Goal: Transaction & Acquisition: Purchase product/service

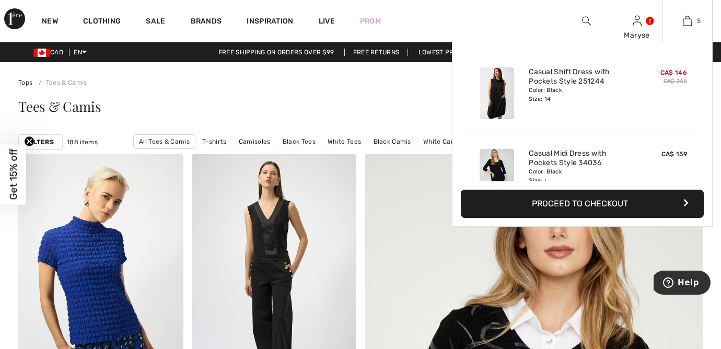
click at [695, 21] on link "5" at bounding box center [688, 21] width 50 height 13
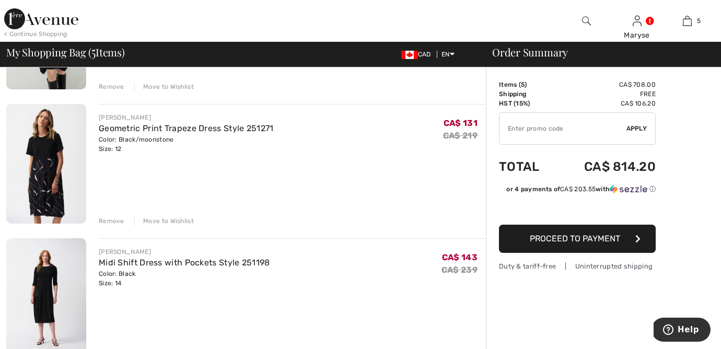
scroll to position [321, 0]
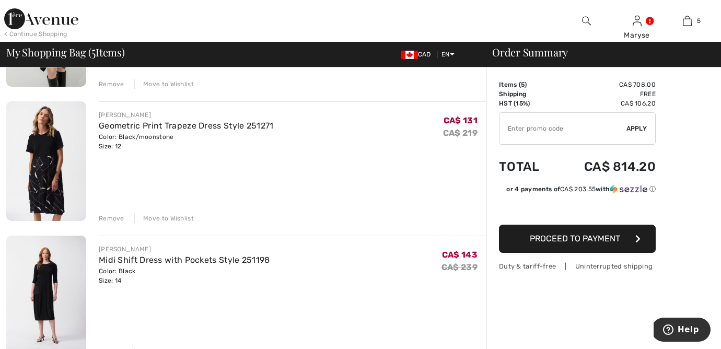
click at [109, 220] on div "Remove" at bounding box center [112, 218] width 26 height 9
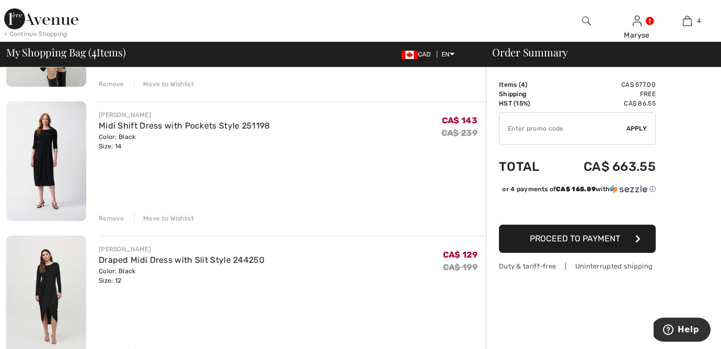
click at [38, 302] on img at bounding box center [46, 296] width 80 height 120
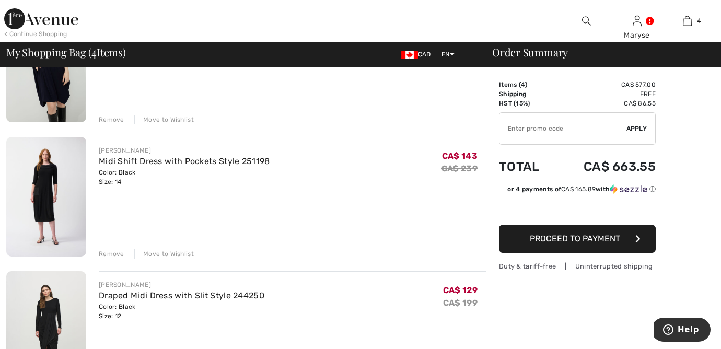
scroll to position [282, 0]
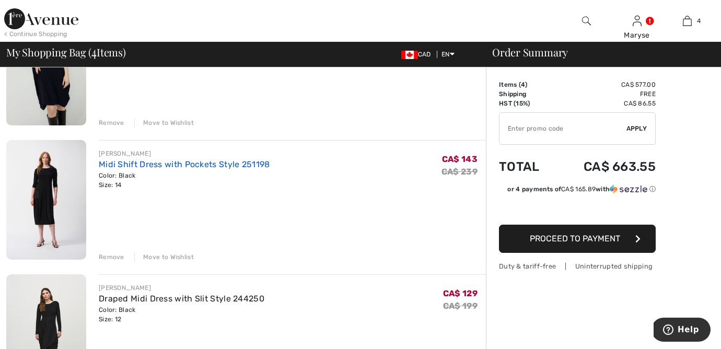
click at [106, 159] on link "Midi Shift Dress with Pockets Style 251198" at bounding box center [184, 164] width 171 height 10
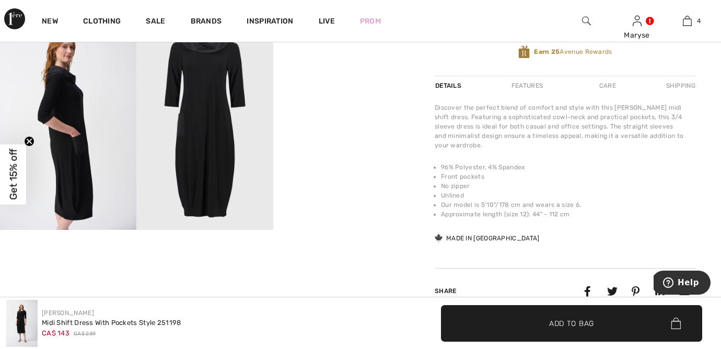
scroll to position [343, 0]
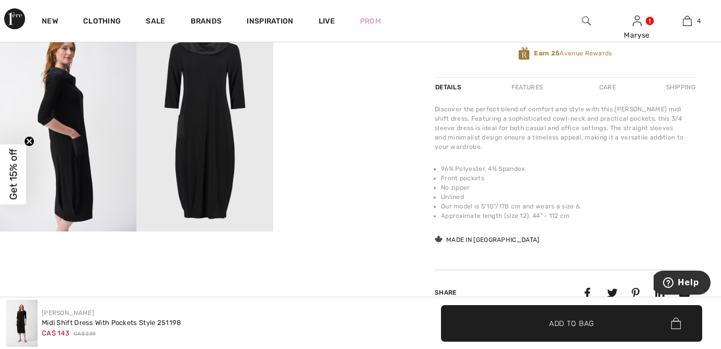
click at [345, 95] on video "Your browser does not support the video tag." at bounding box center [341, 61] width 136 height 68
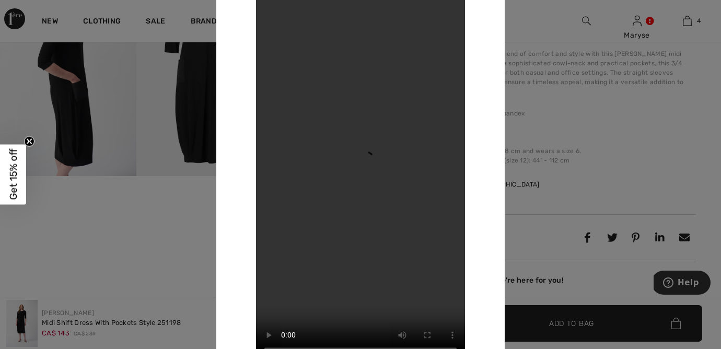
scroll to position [396, 0]
click at [126, 205] on div at bounding box center [360, 174] width 721 height 349
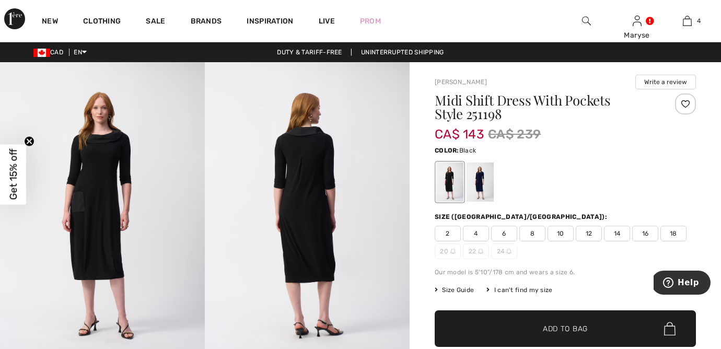
scroll to position [0, 0]
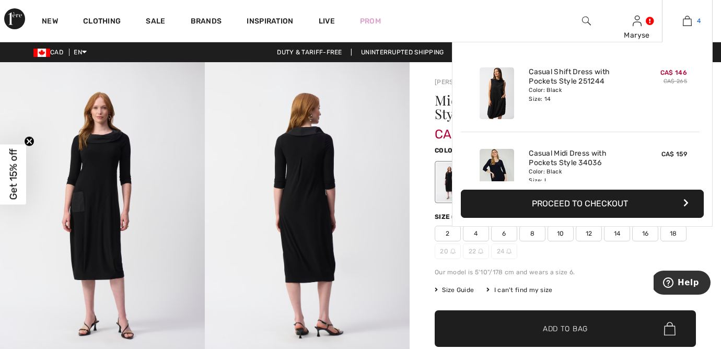
click at [691, 21] on img at bounding box center [687, 21] width 9 height 13
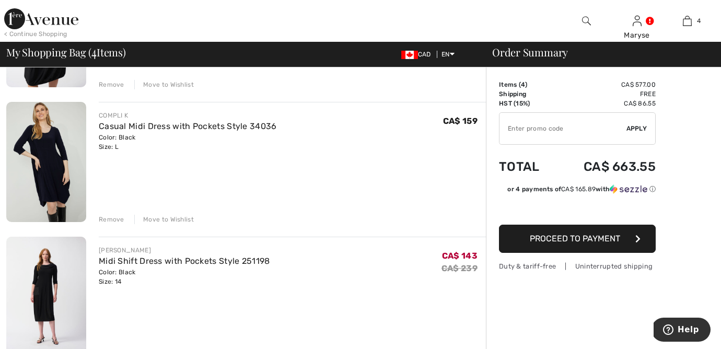
scroll to position [181, 0]
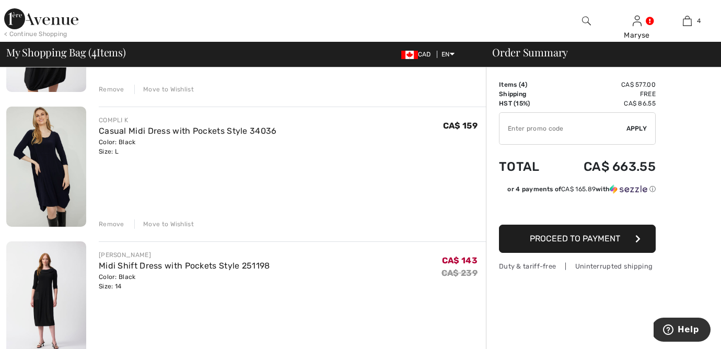
click at [117, 224] on div "Remove" at bounding box center [112, 224] width 26 height 9
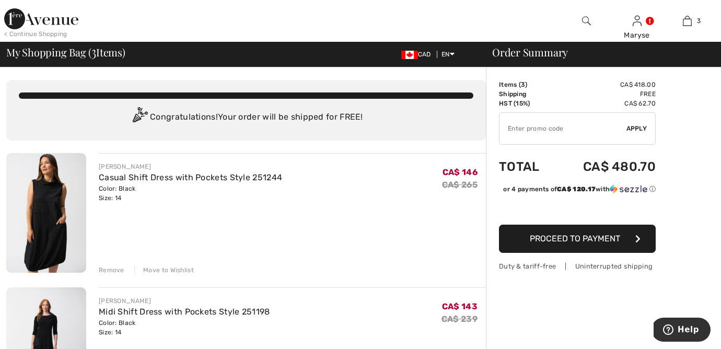
scroll to position [0, 0]
click at [570, 237] on span "Proceed to Payment" at bounding box center [575, 239] width 90 height 10
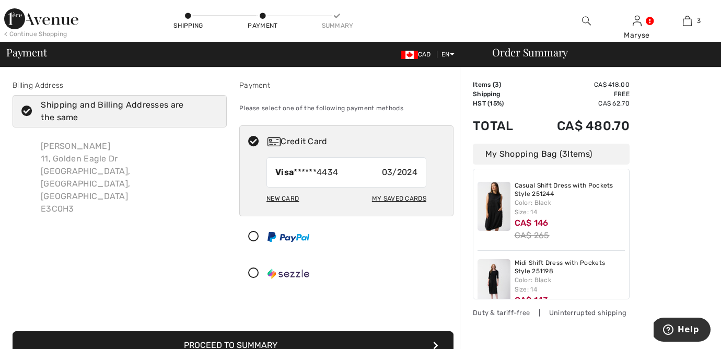
click at [293, 201] on div "New Card" at bounding box center [283, 199] width 32 height 18
radio input "true"
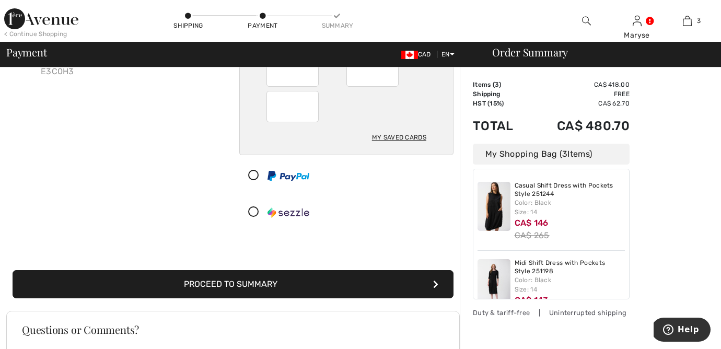
scroll to position [139, 0]
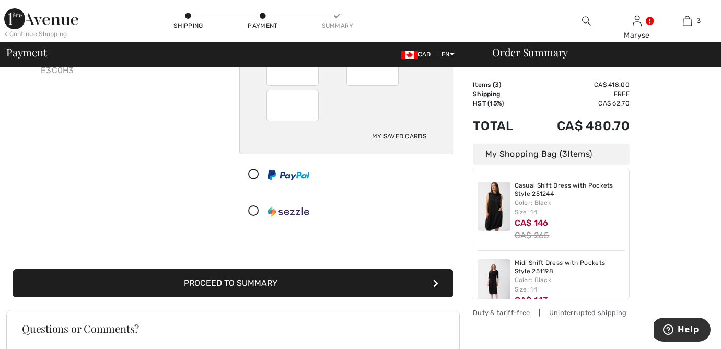
click at [300, 281] on button "Proceed to Summary" at bounding box center [233, 283] width 441 height 28
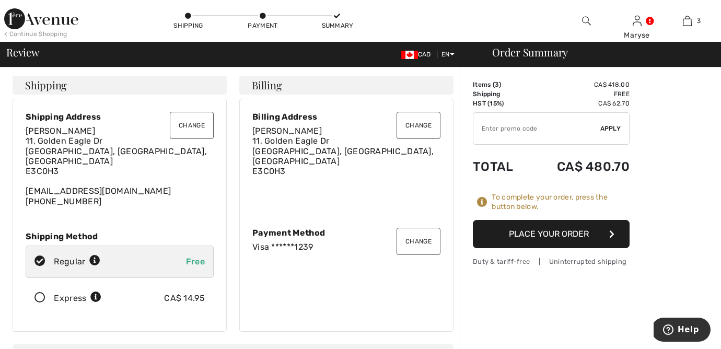
click at [529, 234] on button "Place Your Order" at bounding box center [551, 234] width 157 height 28
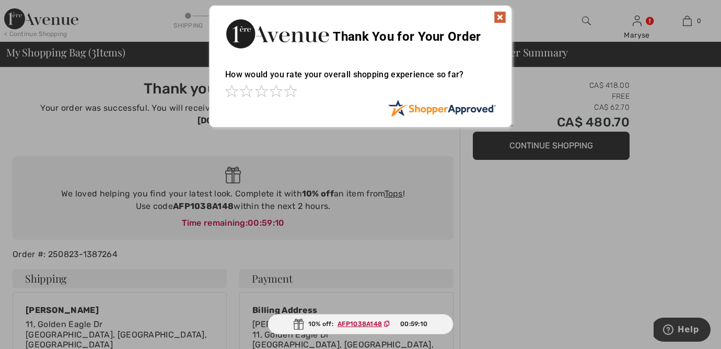
click at [499, 19] on img at bounding box center [500, 17] width 13 height 13
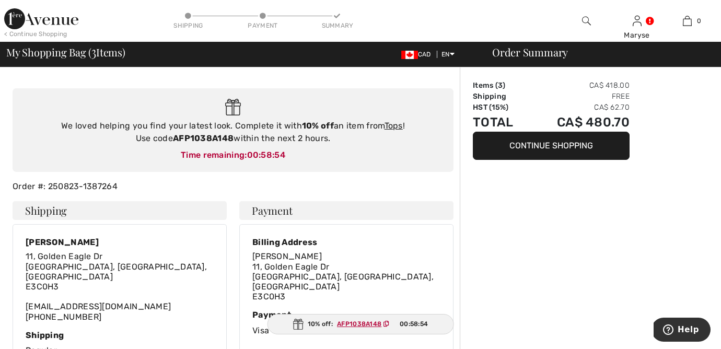
scroll to position [68, 0]
click at [593, 143] on button "Continue Shopping" at bounding box center [551, 146] width 157 height 28
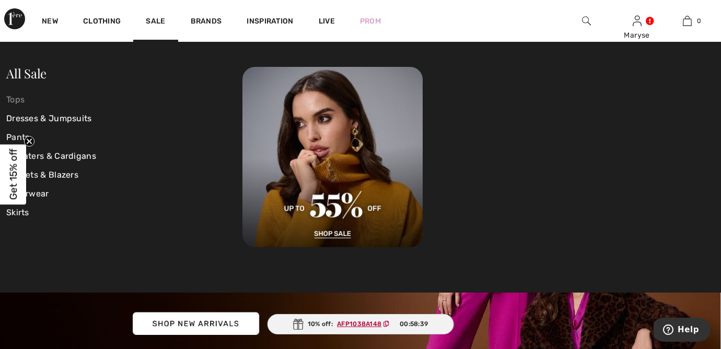
click at [15, 105] on link "Tops" at bounding box center [124, 99] width 236 height 19
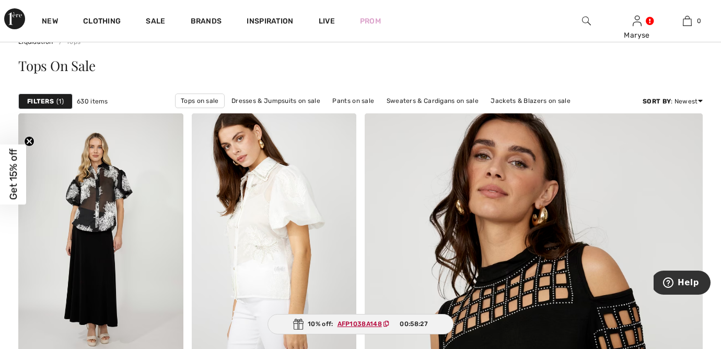
scroll to position [27, 0]
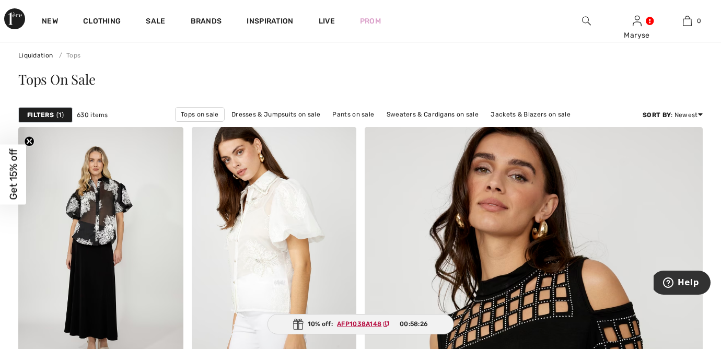
click at [436, 122] on link "Outerwear on sale" at bounding box center [402, 129] width 67 height 14
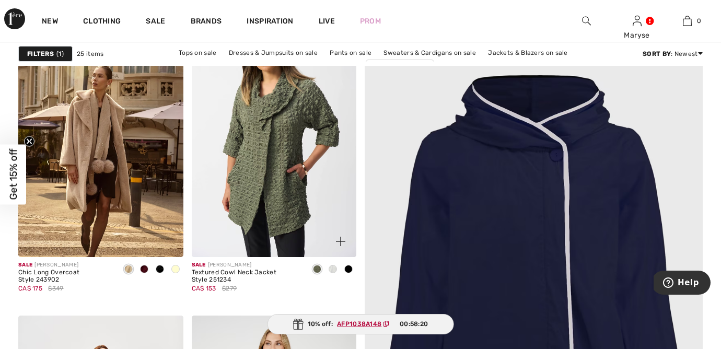
scroll to position [147, 0]
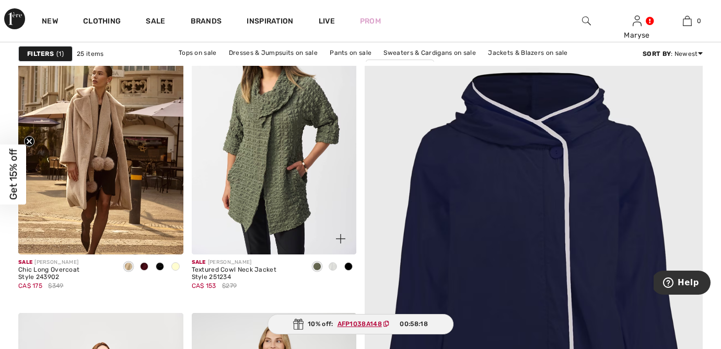
click at [334, 266] on span at bounding box center [333, 266] width 8 height 8
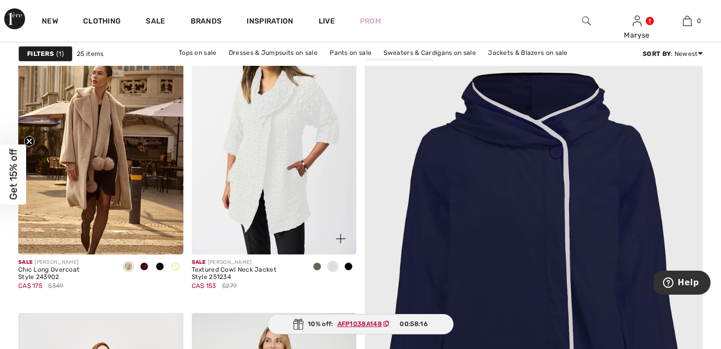
click at [353, 267] on div at bounding box center [349, 267] width 16 height 17
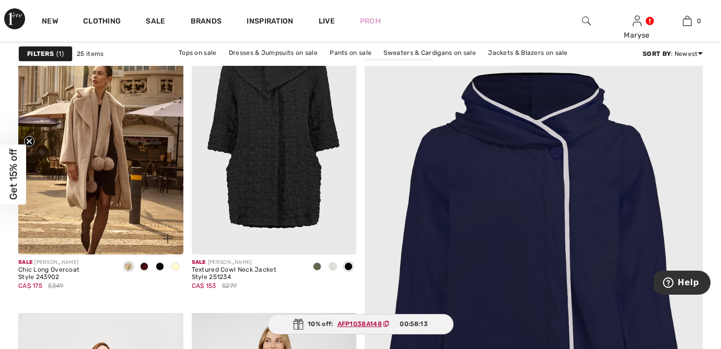
click at [144, 267] on span at bounding box center [144, 266] width 8 height 8
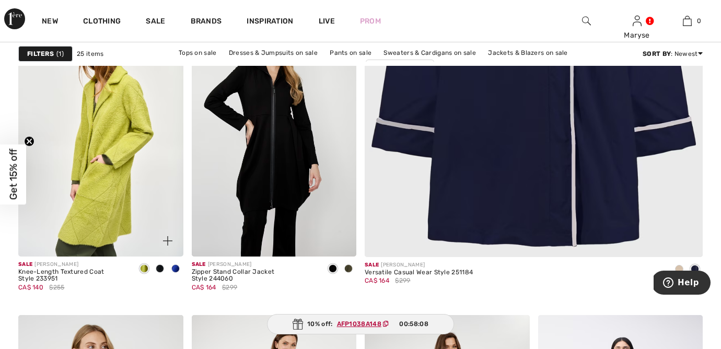
scroll to position [454, 0]
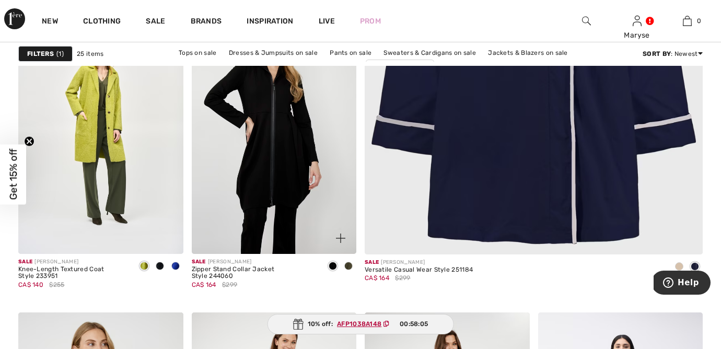
click at [352, 267] on span at bounding box center [348, 266] width 8 height 8
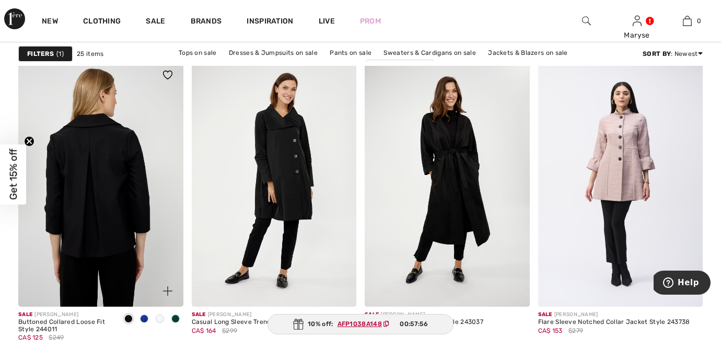
scroll to position [709, 0]
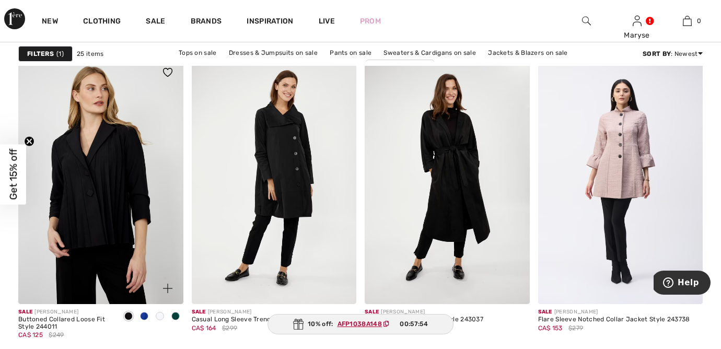
click at [148, 317] on div at bounding box center [144, 316] width 16 height 17
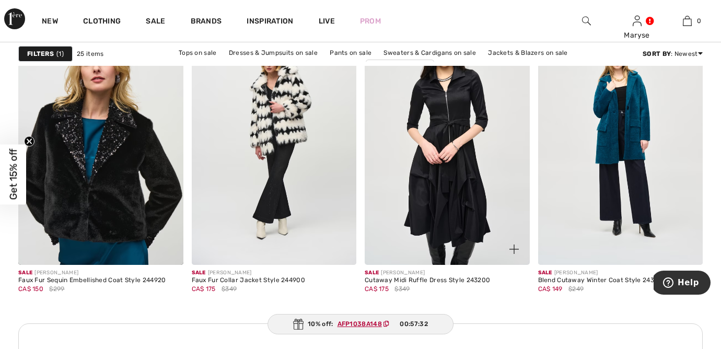
scroll to position [1056, 0]
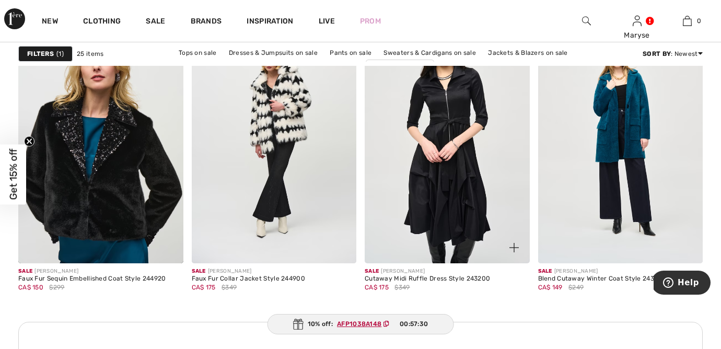
click at [430, 217] on img at bounding box center [447, 139] width 165 height 247
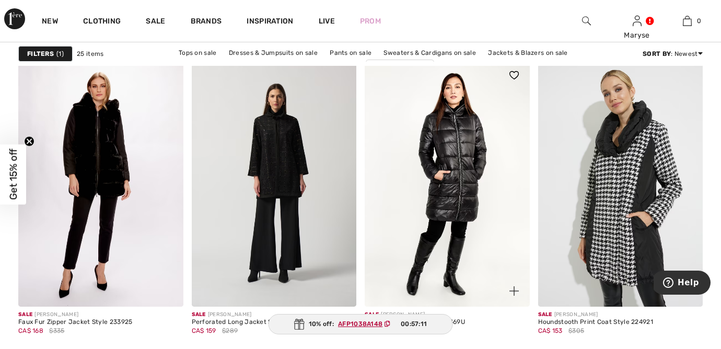
scroll to position [2018, 0]
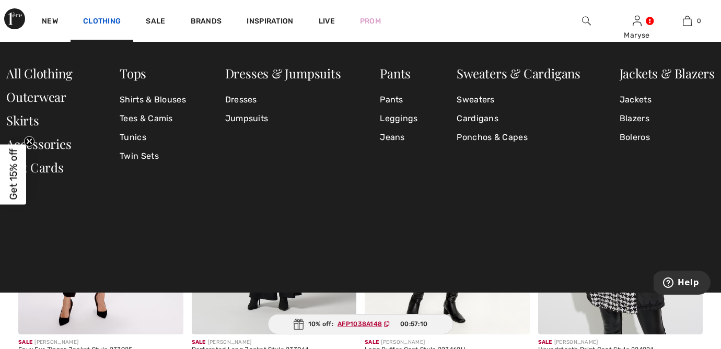
click at [103, 19] on link "Clothing" at bounding box center [102, 22] width 38 height 11
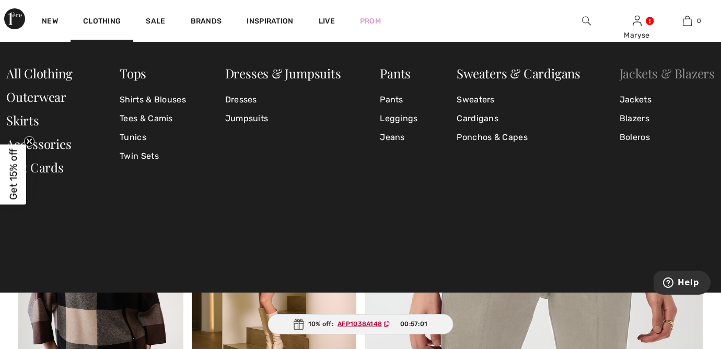
click at [657, 79] on link "Jackets & Blazers" at bounding box center [667, 73] width 95 height 17
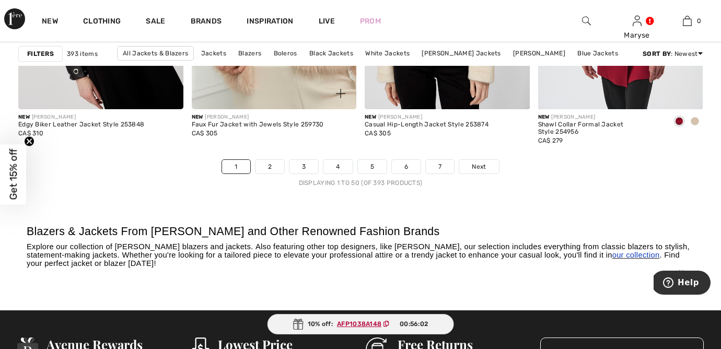
scroll to position [4586, 0]
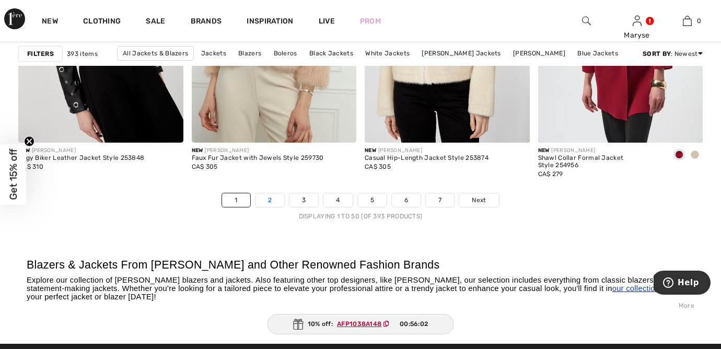
click at [273, 202] on link "2" at bounding box center [270, 200] width 29 height 14
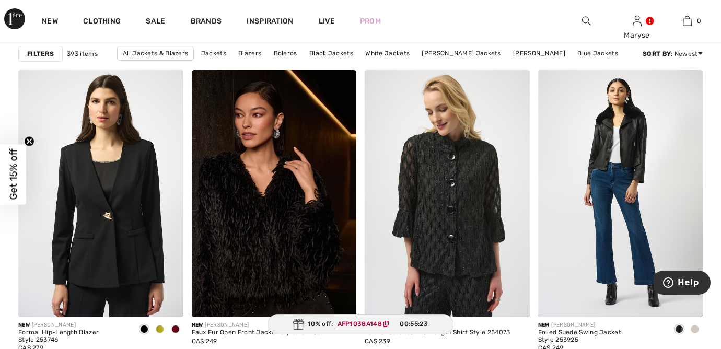
scroll to position [1735, 0]
